Goal: Task Accomplishment & Management: Use online tool/utility

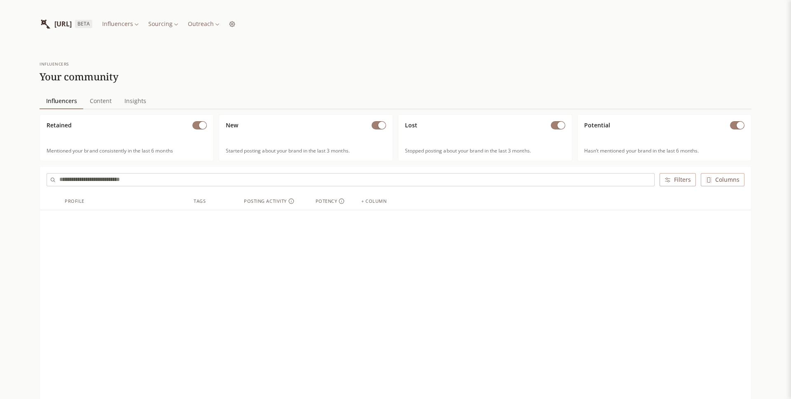
click at [270, 27] on html "[URL] BETA Influencers Sourcing Outreach influencers Your community Influencers…" at bounding box center [395, 357] width 791 height 714
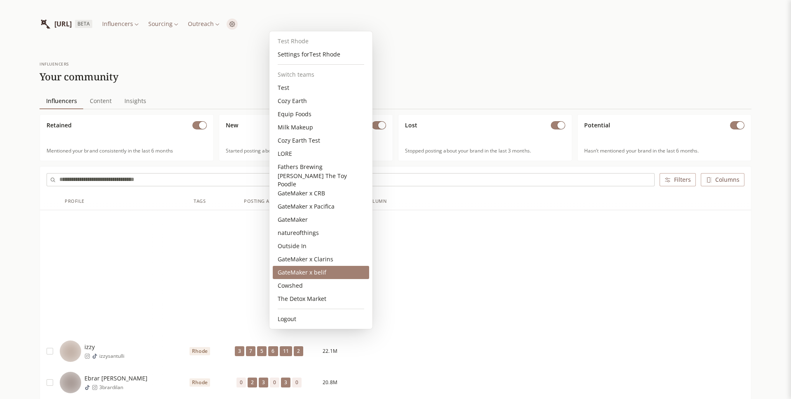
click at [309, 275] on div "GateMaker x belif" at bounding box center [321, 272] width 96 height 13
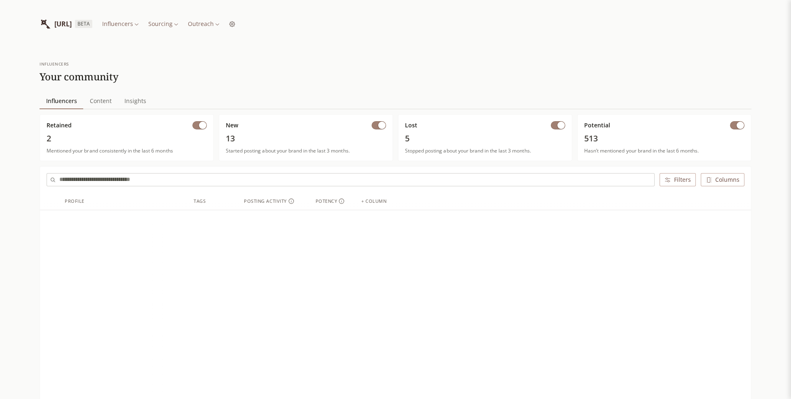
click at [235, 32] on div "INFLUENCERLIST.AI BETA Influencers Sourcing Outreach" at bounding box center [138, 23] width 196 height 21
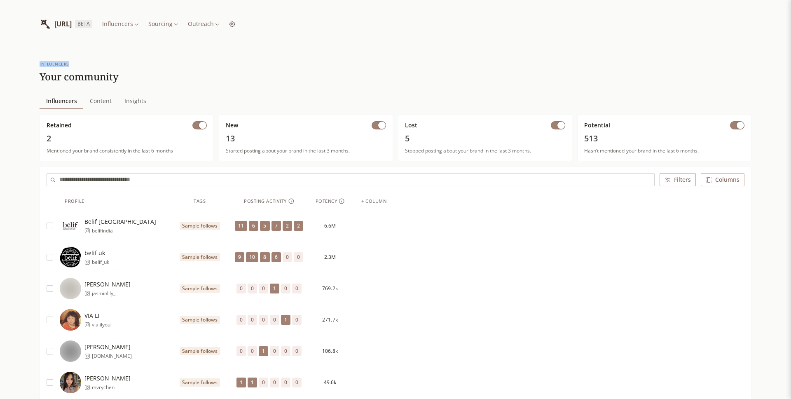
click at [235, 32] on div "INFLUENCERLIST.AI BETA Influencers Sourcing Outreach" at bounding box center [138, 23] width 196 height 21
click at [247, 80] on link "Instagram Inbox" at bounding box center [259, 81] width 55 height 13
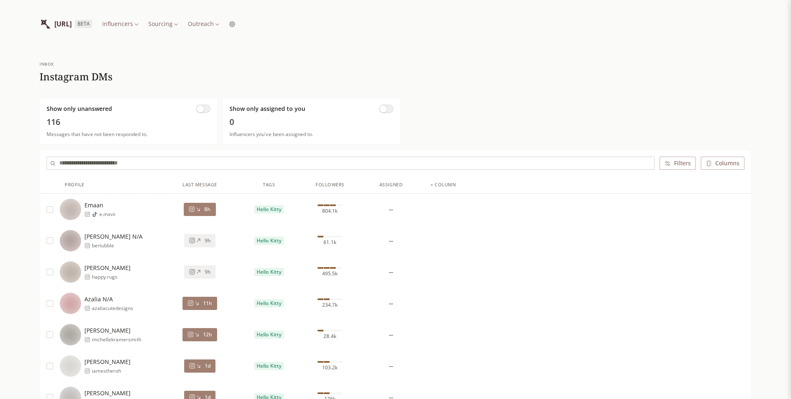
click at [678, 164] on button "Filters" at bounding box center [678, 163] width 36 height 13
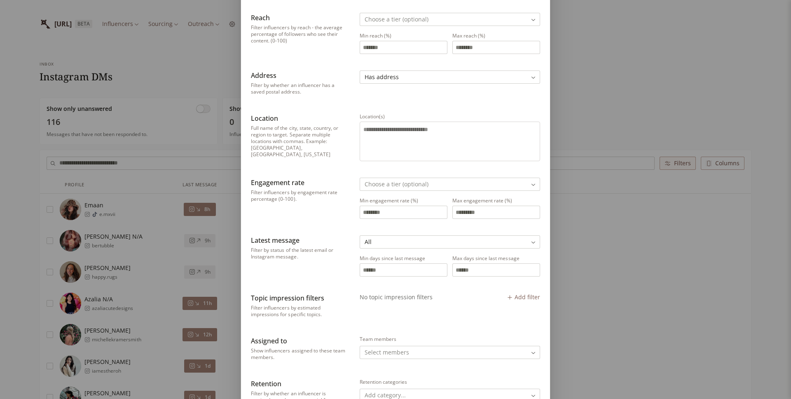
scroll to position [340, 0]
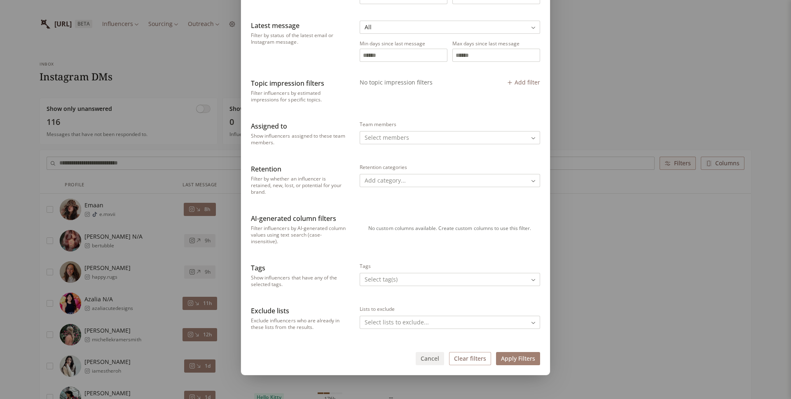
click at [509, 355] on button "Apply Filters" at bounding box center [518, 358] width 44 height 13
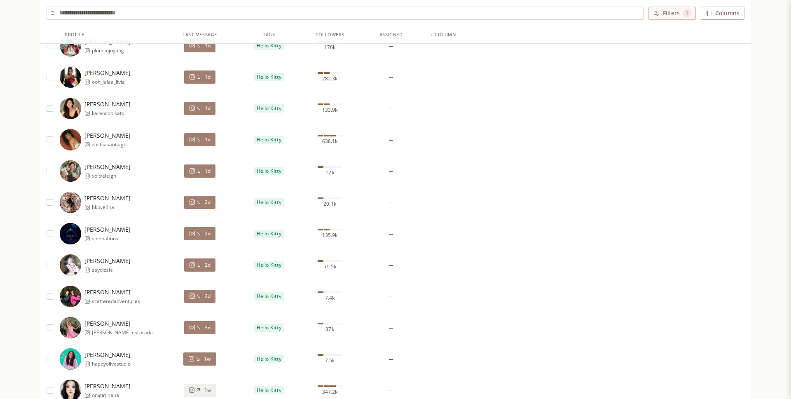
scroll to position [248, 0]
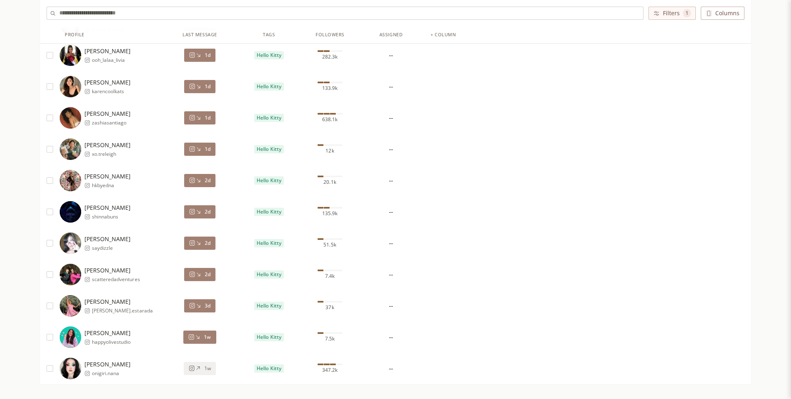
click at [202, 361] on div "1w" at bounding box center [199, 368] width 69 height 31
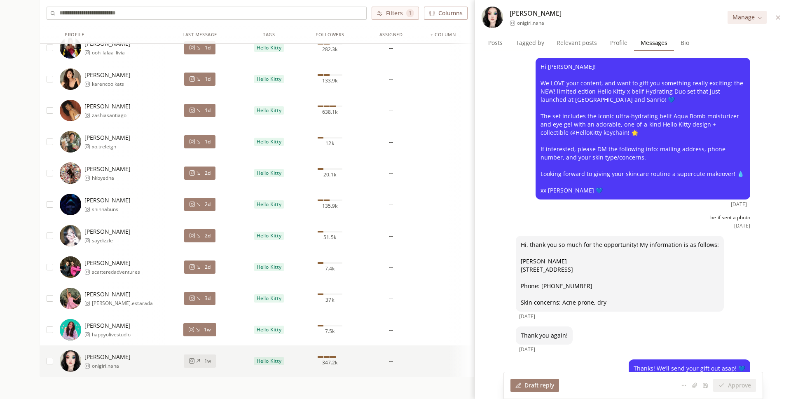
scroll to position [6, 0]
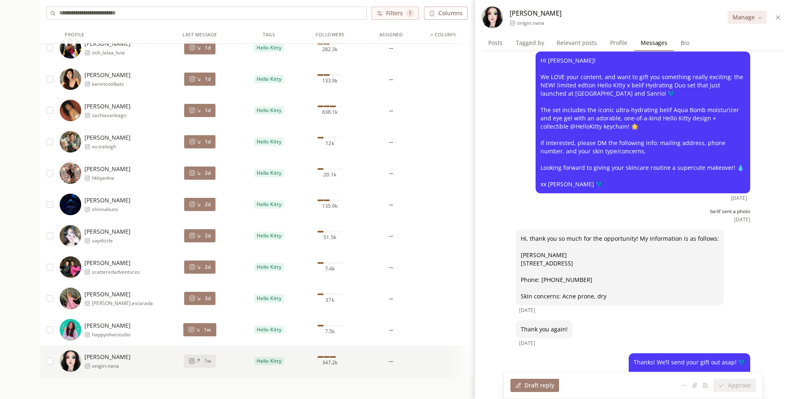
click at [621, 40] on span "Profile" at bounding box center [619, 43] width 24 height 12
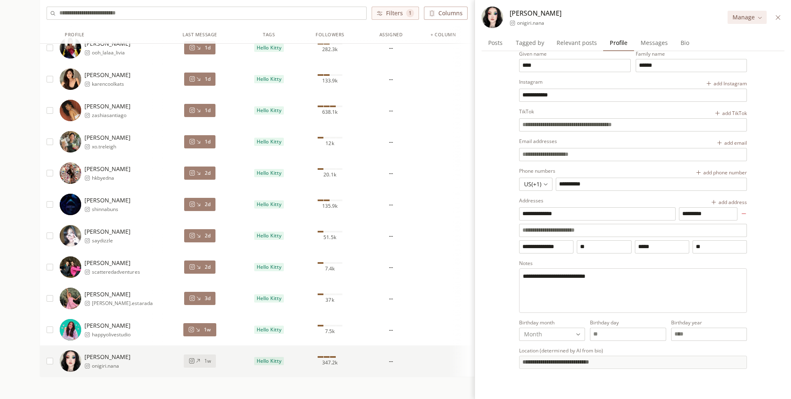
scroll to position [12, 0]
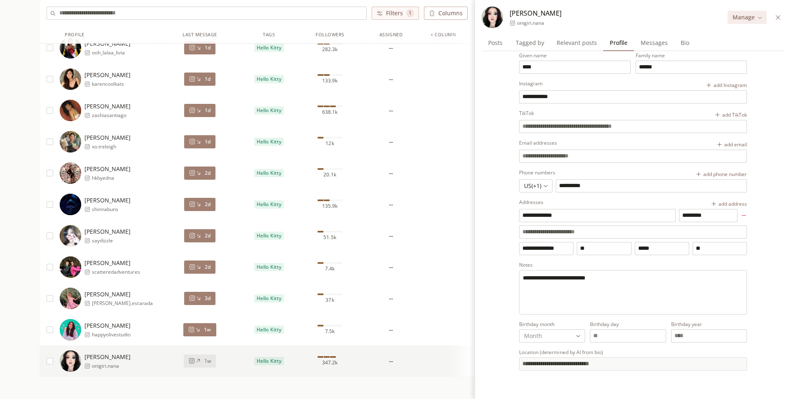
click at [642, 45] on span "Messages" at bounding box center [654, 43] width 34 height 12
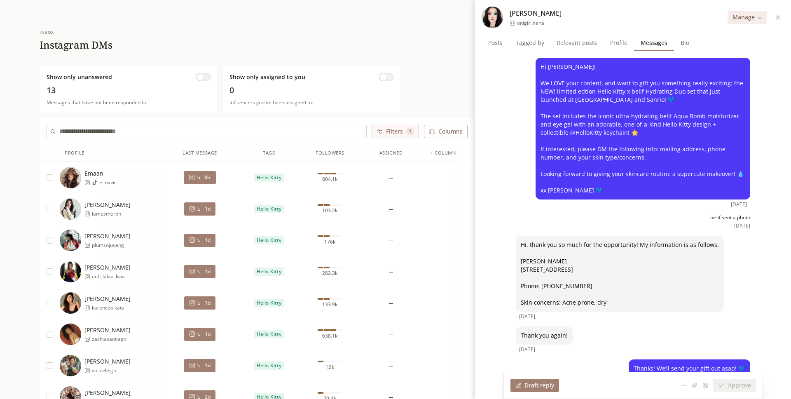
scroll to position [27, 0]
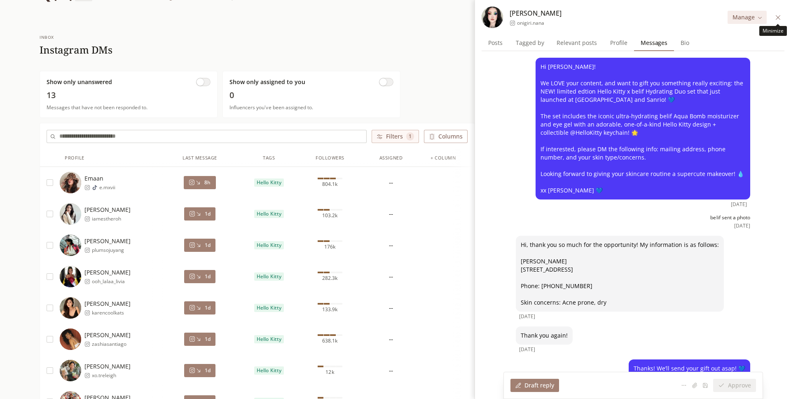
click at [778, 16] on icon at bounding box center [778, 17] width 6 height 6
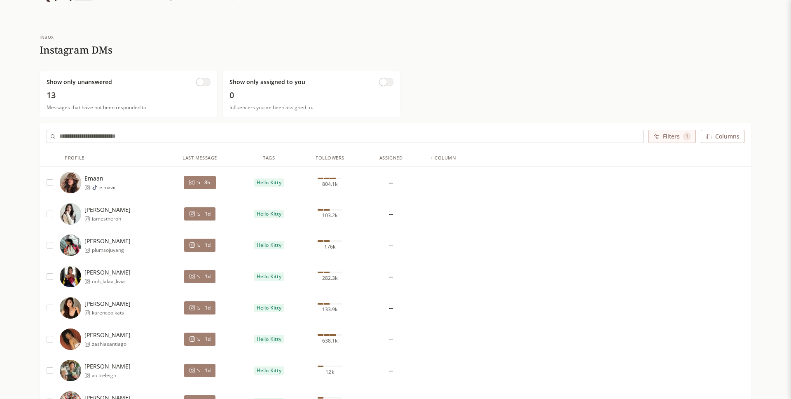
scroll to position [0, 0]
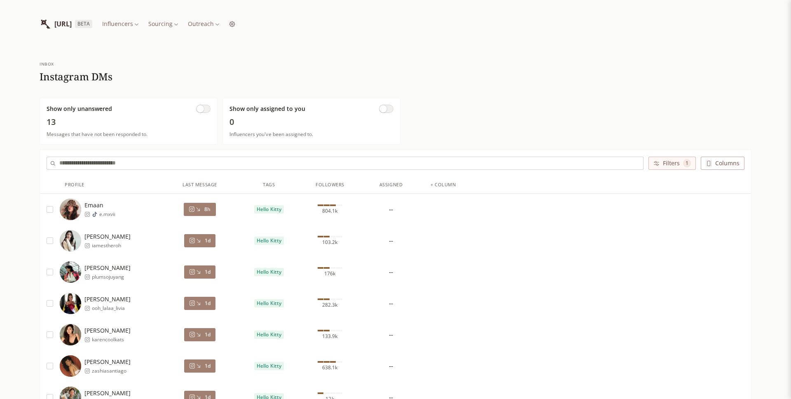
click at [255, 25] on html "INFLUENCERLIST.AI BETA Influencers Sourcing Outreach Inbox Instagram DMs Show o…" at bounding box center [395, 356] width 791 height 712
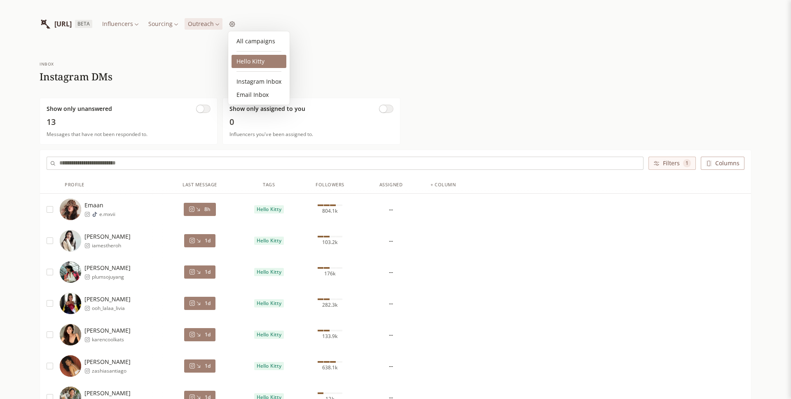
click at [265, 62] on link "Hello Kitty" at bounding box center [259, 61] width 55 height 13
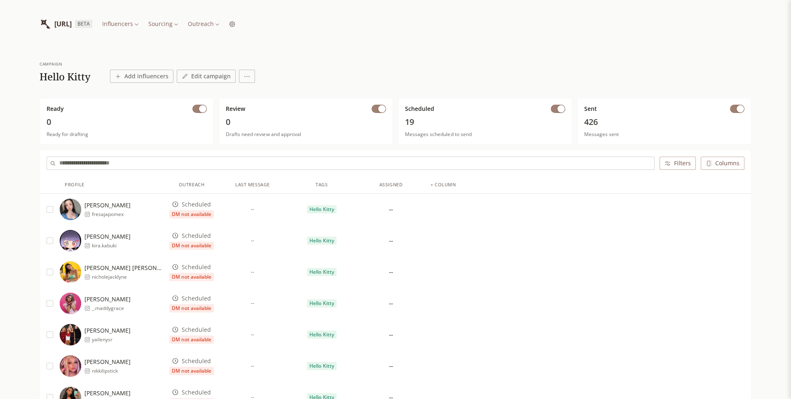
click at [679, 166] on button "Filters" at bounding box center [678, 163] width 36 height 13
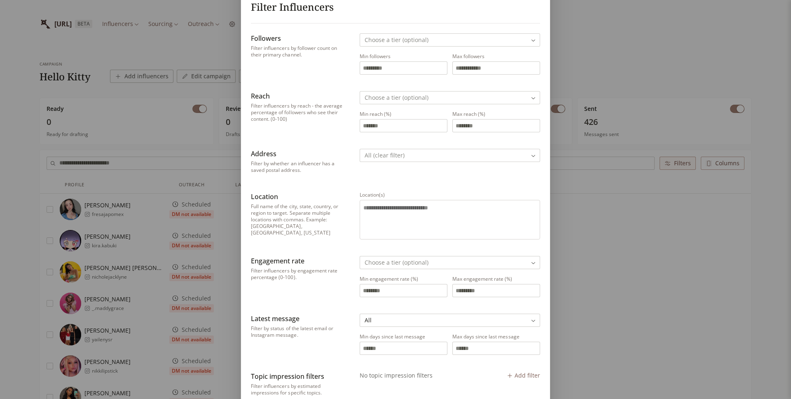
scroll to position [47, 0]
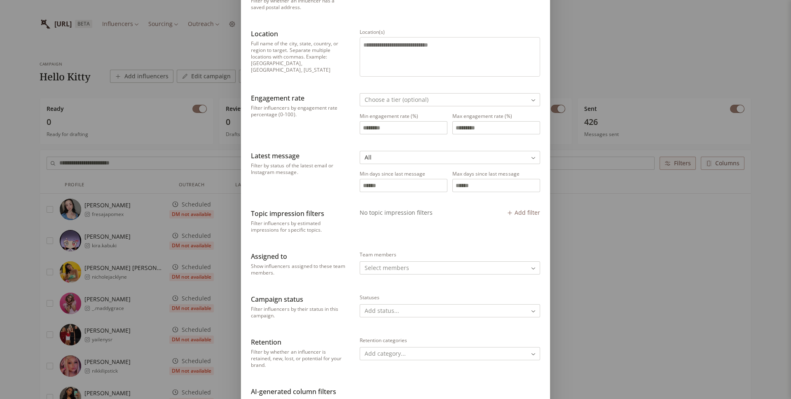
scroll to position [383, 0]
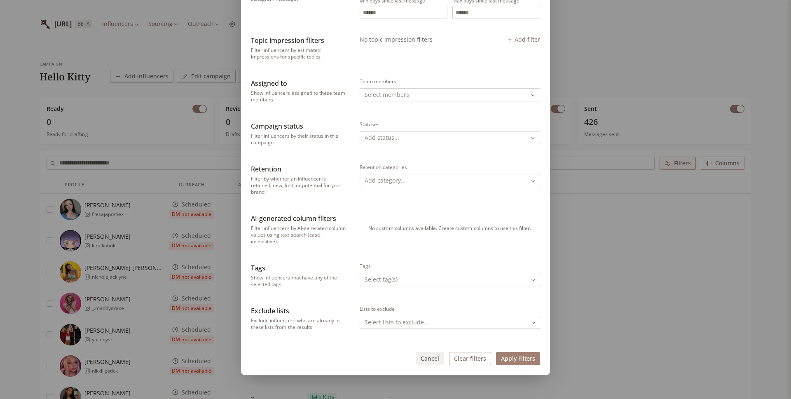
click at [511, 357] on button "Apply Filters" at bounding box center [518, 358] width 44 height 13
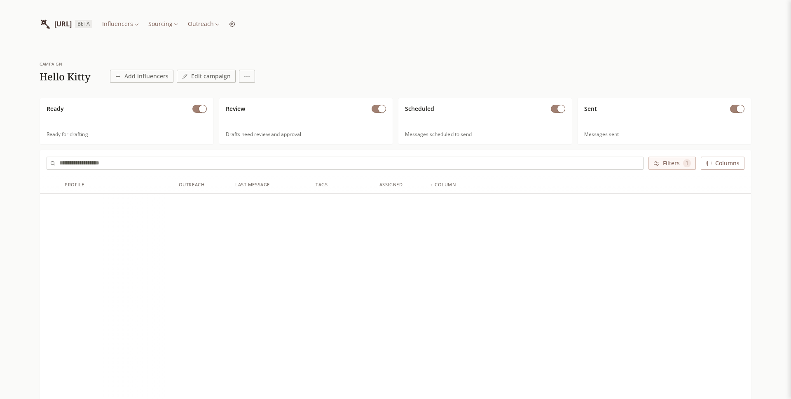
scroll to position [0, 0]
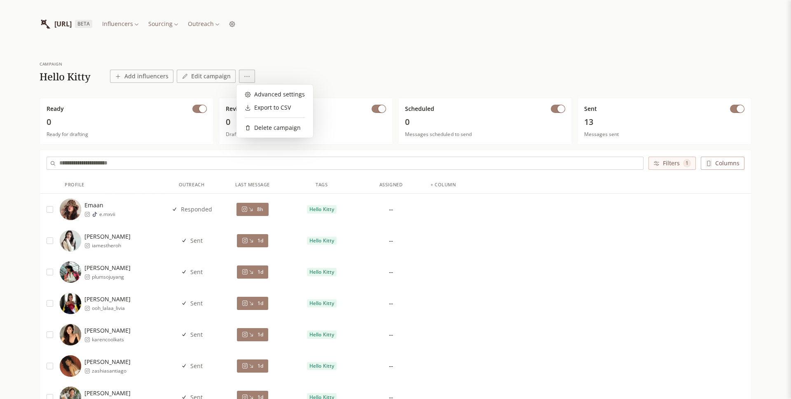
click at [241, 74] on html "INFLUENCERLIST.AI BETA Influencers Sourcing Outreach campaign Hello Kitty Add i…" at bounding box center [395, 356] width 791 height 712
click at [270, 98] on div "Advanced settings" at bounding box center [275, 94] width 60 height 8
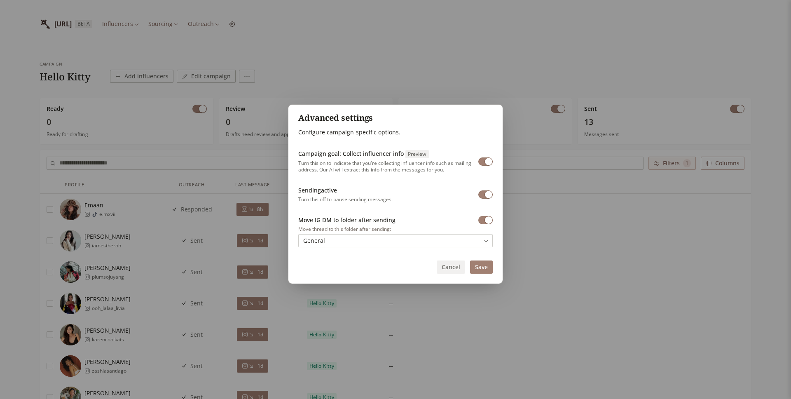
click at [354, 80] on div "Advanced settings Configure campaign-specific options. Campaign goal: Collect i…" at bounding box center [395, 199] width 791 height 399
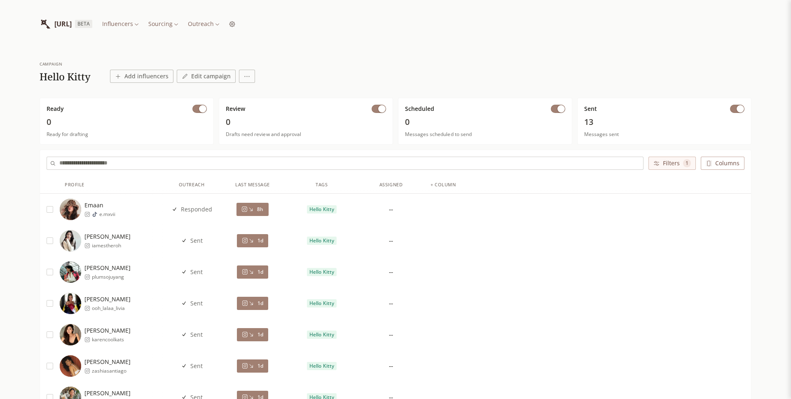
click at [250, 80] on html "INFLUENCERLIST.AI BETA Influencers Sourcing Outreach campaign Hello Kitty Add i…" at bounding box center [395, 356] width 791 height 712
click at [268, 105] on div "Export to CSV" at bounding box center [268, 107] width 46 height 8
click at [239, 79] on html "INFLUENCERLIST.AI BETA Influencers Sourcing Outreach campaign Hello Kitty Add i…" at bounding box center [395, 356] width 791 height 712
